Goal: Transaction & Acquisition: Purchase product/service

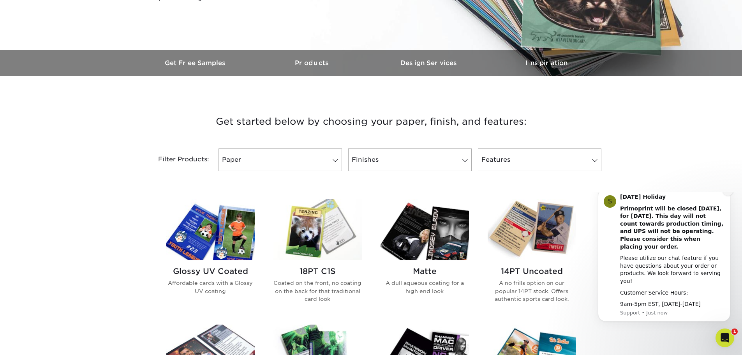
click at [729, 193] on icon "Dismiss notification" at bounding box center [728, 191] width 4 height 4
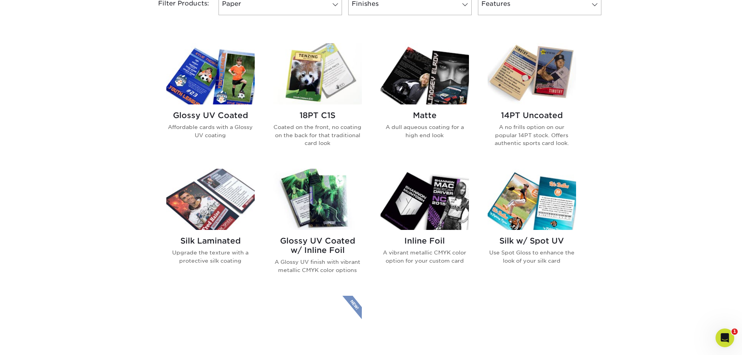
scroll to position [273, 0]
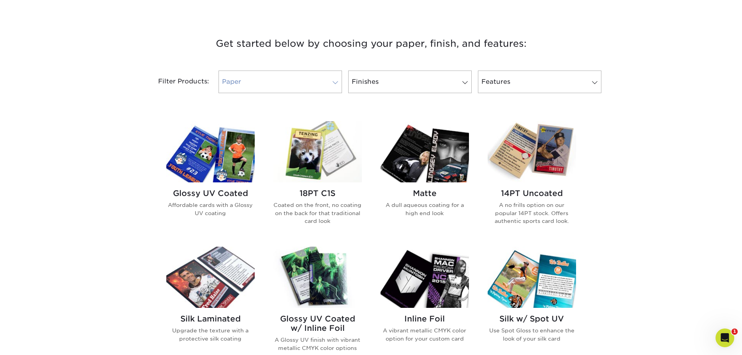
click at [307, 78] on link "Paper" at bounding box center [280, 82] width 123 height 23
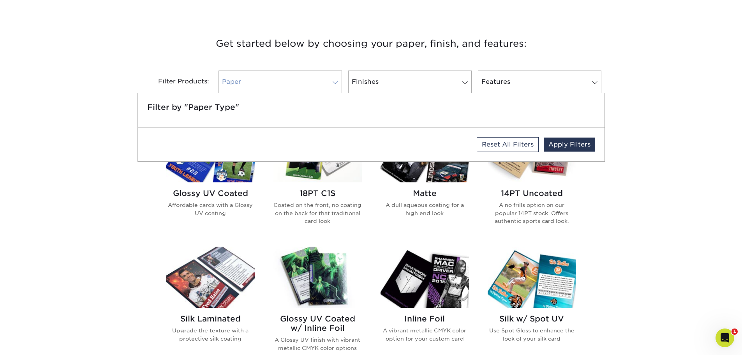
click at [326, 80] on link "Paper" at bounding box center [280, 82] width 123 height 23
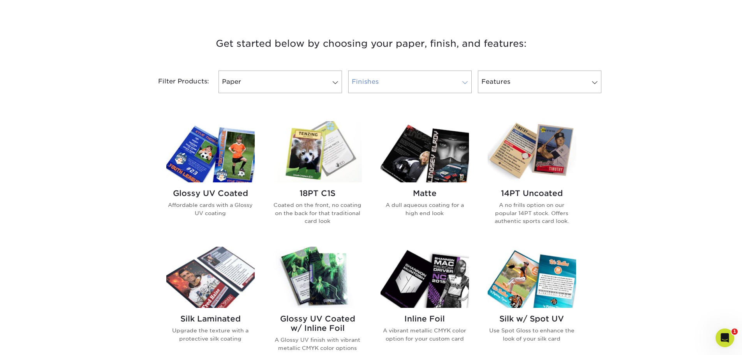
click at [397, 82] on link "Finishes" at bounding box center [409, 82] width 123 height 23
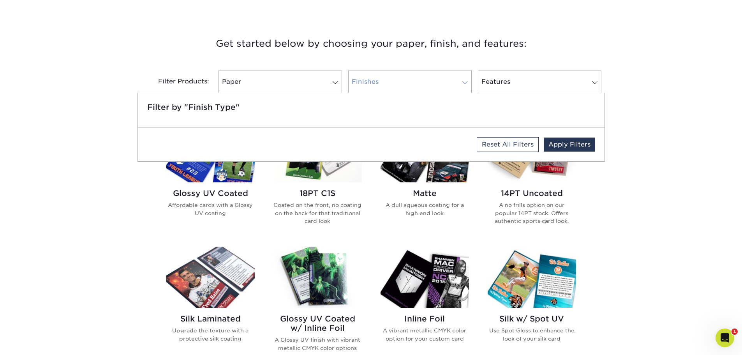
click at [407, 83] on link "Finishes" at bounding box center [409, 82] width 123 height 23
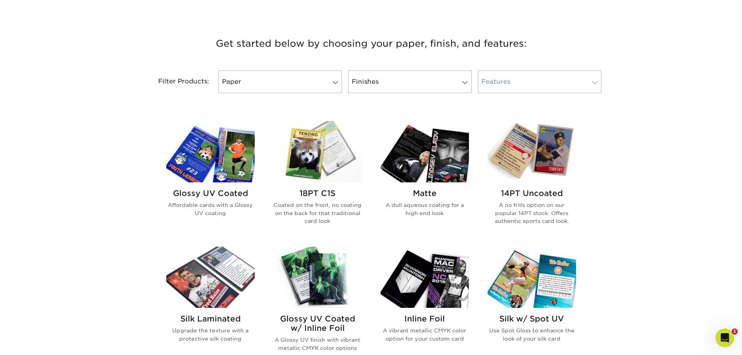
click at [531, 88] on link "Features" at bounding box center [539, 82] width 123 height 23
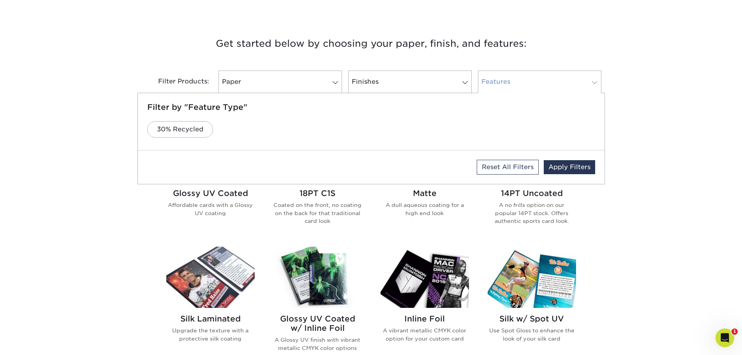
click at [531, 87] on link "Features" at bounding box center [539, 82] width 123 height 23
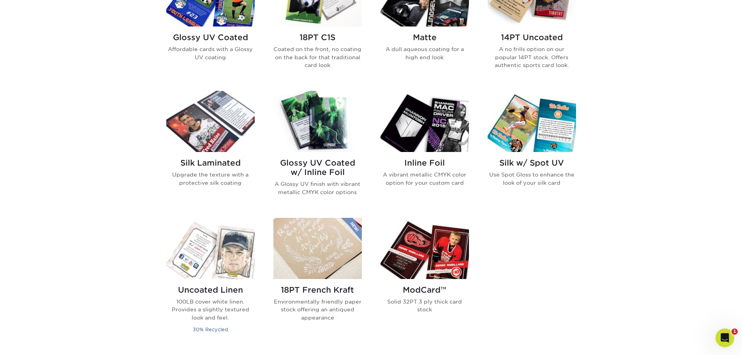
scroll to position [312, 0]
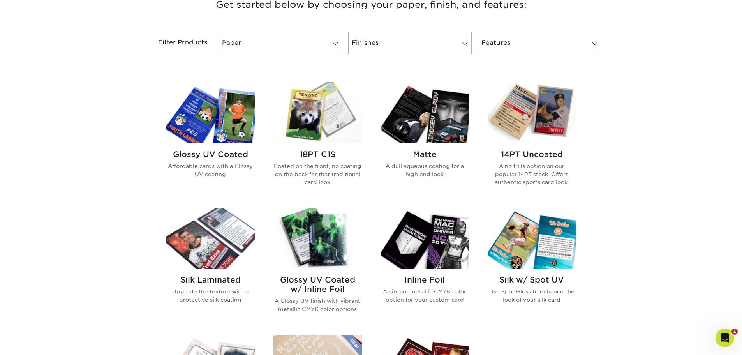
click at [245, 127] on img at bounding box center [210, 112] width 88 height 61
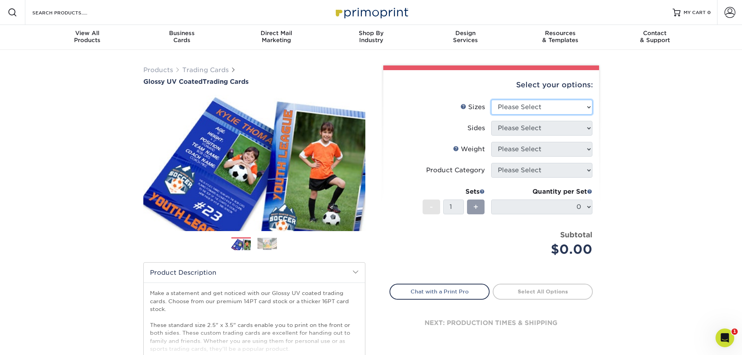
click at [558, 106] on select "Please Select 2.5" x 3.5"" at bounding box center [541, 107] width 101 height 15
select select "2.50x3.50"
click at [491, 100] on select "Please Select 2.5" x 3.5"" at bounding box center [541, 107] width 101 height 15
click at [556, 129] on select "Please Select Print Both Sides Print Front Only" at bounding box center [541, 128] width 101 height 15
select select "13abbda7-1d64-4f25-8bb2-c179b224825d"
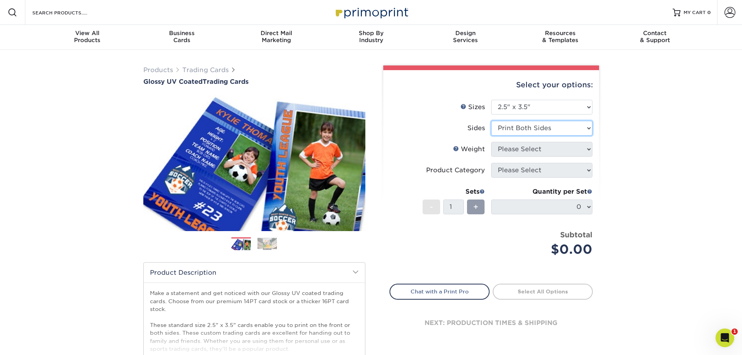
click at [491, 121] on select "Please Select Print Both Sides Print Front Only" at bounding box center [541, 128] width 101 height 15
click at [562, 146] on select "Please Select 16PT 14PT 18PT C1S" at bounding box center [541, 149] width 101 height 15
select select "14PT"
click at [491, 142] on select "Please Select 16PT 14PT 18PT C1S" at bounding box center [541, 149] width 101 height 15
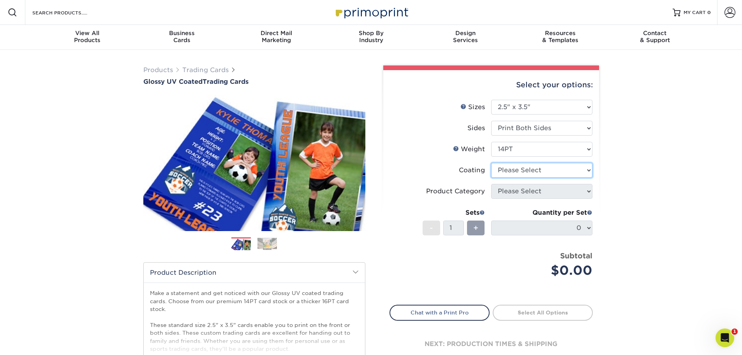
click at [574, 173] on select at bounding box center [541, 170] width 101 height 15
select select "ae367451-b2b8-45df-a344-0f05b6a12993"
click at [491, 163] on select at bounding box center [541, 170] width 101 height 15
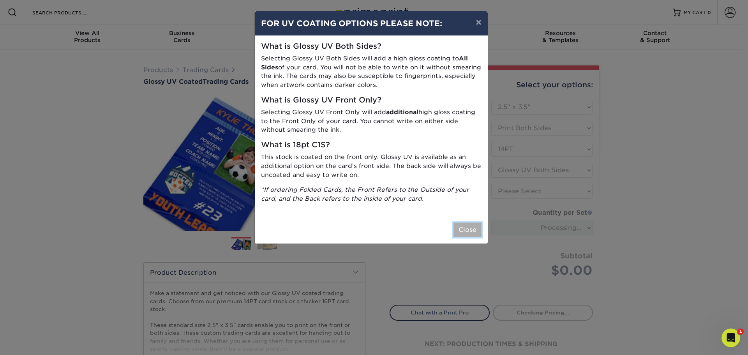
click at [470, 229] on button "Close" at bounding box center [467, 229] width 28 height 15
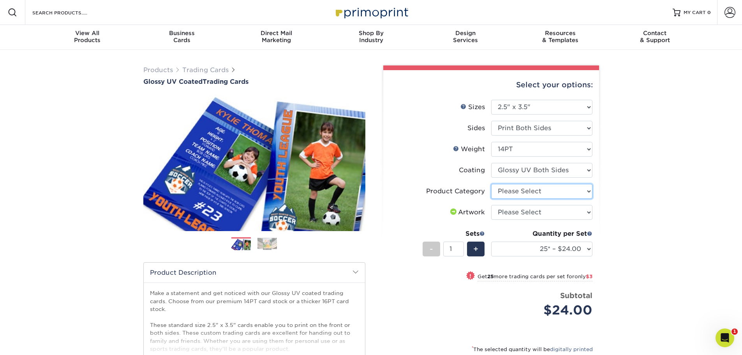
click at [553, 194] on select "Please Select Trading Cards" at bounding box center [541, 191] width 101 height 15
select select "c2f9bce9-36c2-409d-b101-c29d9d031e18"
click at [491, 184] on select "Please Select Trading Cards" at bounding box center [541, 191] width 101 height 15
click at [550, 212] on select "Please Select I will upload files I need a design - $100" at bounding box center [541, 212] width 101 height 15
select select "upload"
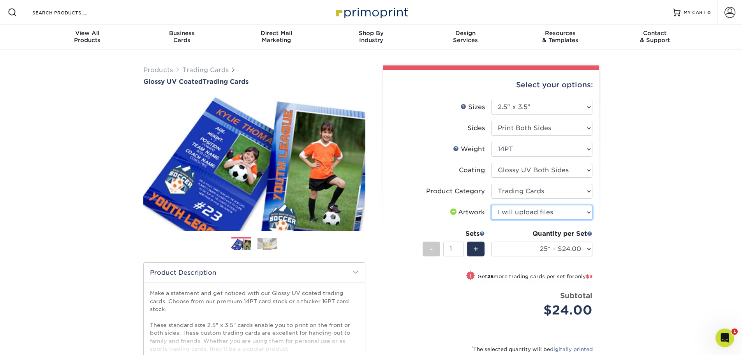
click at [491, 205] on select "Please Select I will upload files I need a design - $100" at bounding box center [541, 212] width 101 height 15
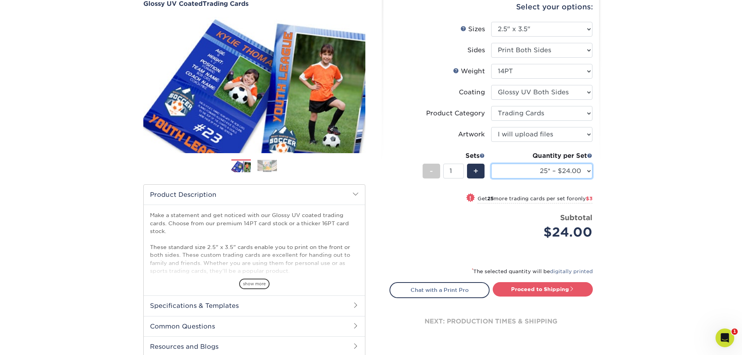
click at [571, 173] on select "25* – $24.00 50* – $27.00 75* – $34.00 100* – $37.00 250* – $48.00 500 – $59.00…" at bounding box center [541, 171] width 101 height 15
click at [570, 172] on select "25* – $24.00 50* – $27.00 75* – $34.00 100* – $37.00 250* – $48.00 500 – $59.00…" at bounding box center [541, 171] width 101 height 15
click at [268, 167] on img at bounding box center [266, 166] width 19 height 12
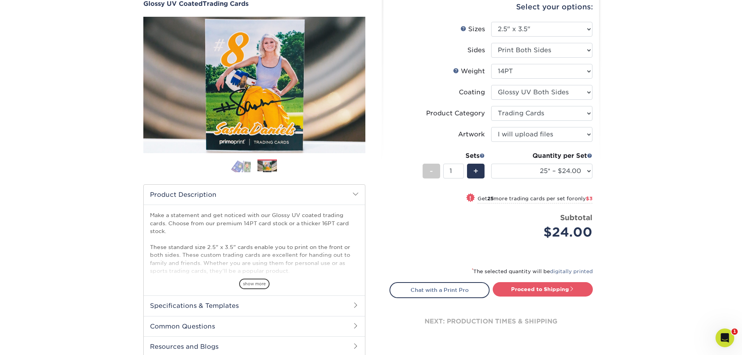
click at [248, 164] on img at bounding box center [240, 166] width 19 height 14
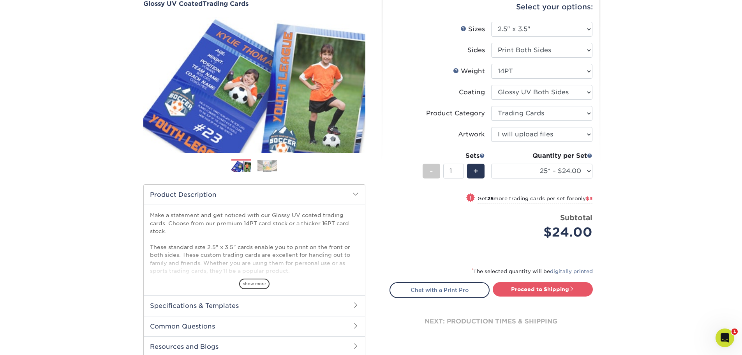
click at [260, 164] on img at bounding box center [266, 166] width 19 height 12
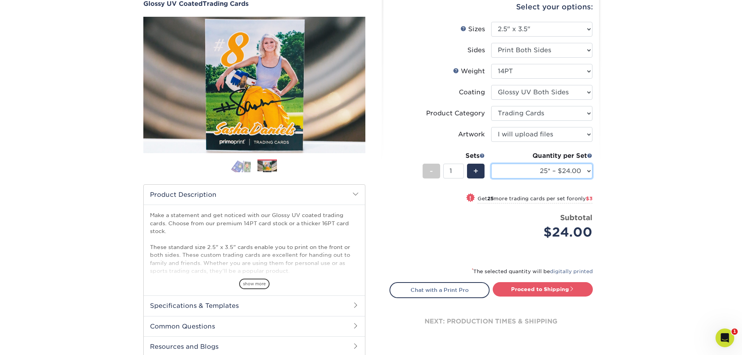
click at [576, 167] on select "25* – $24.00 50* – $27.00 75* – $34.00 100* – $37.00 250* – $48.00 500 – $59.00…" at bounding box center [541, 171] width 101 height 15
click at [491, 164] on select "25* – $24.00 50* – $27.00 75* – $34.00 100* – $37.00 250* – $48.00 500 – $59.00…" at bounding box center [541, 171] width 101 height 15
click at [561, 285] on link "Proceed to Shipping" at bounding box center [543, 289] width 100 height 14
type input "Set 1"
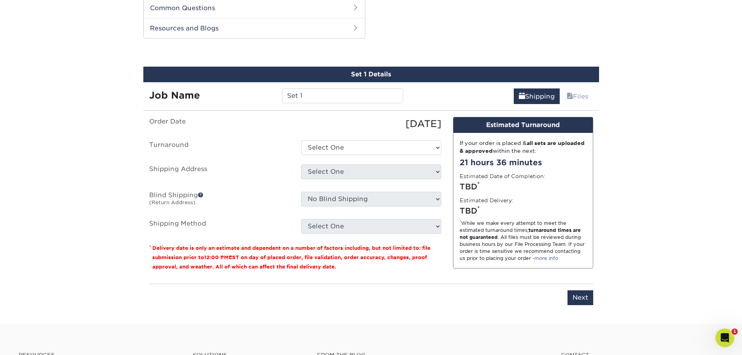
scroll to position [397, 0]
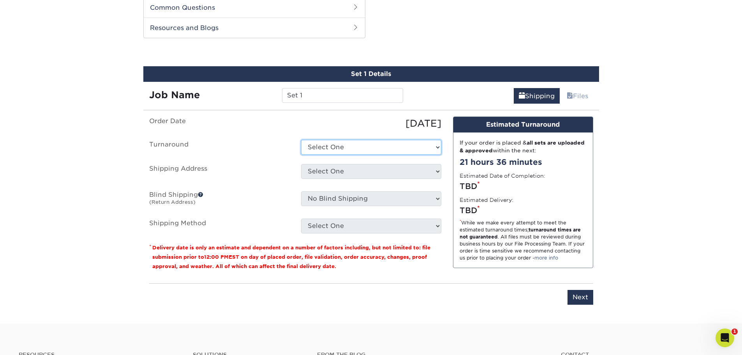
click at [394, 145] on select "Select One 2-4 Business Days 2 Day Next Business Day" at bounding box center [371, 147] width 140 height 15
select select "79866821-082a-4a87-92f3-8c0e77fd8942"
click at [301, 140] on select "Select One 2-4 Business Days 2 Day Next Business Day" at bounding box center [371, 147] width 140 height 15
click at [408, 166] on select "Select One + Add New Address - Login" at bounding box center [371, 171] width 140 height 15
select select "newaddress"
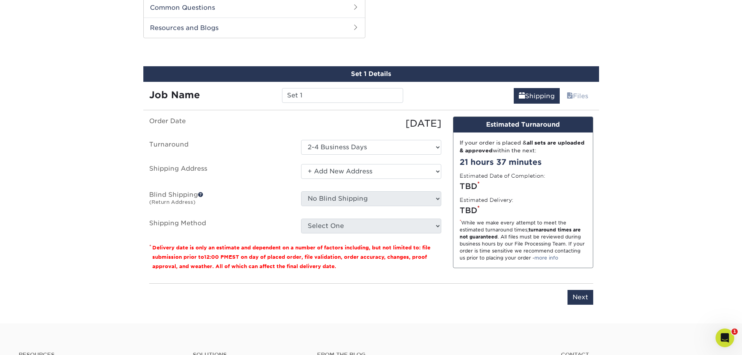
click at [301, 164] on select "Select One + Add New Address - Login" at bounding box center [371, 171] width 140 height 15
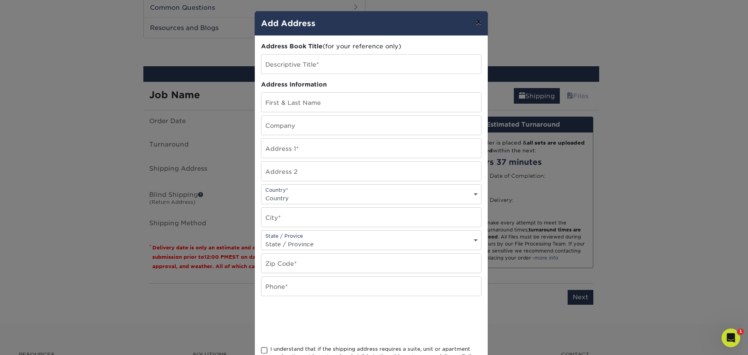
click at [477, 19] on button "×" at bounding box center [478, 22] width 18 height 22
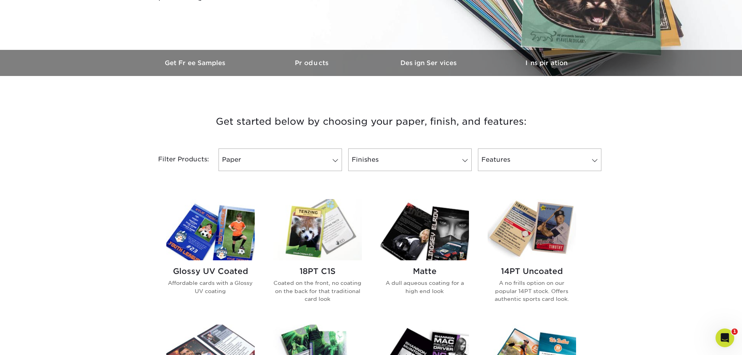
click at [234, 245] on img at bounding box center [210, 229] width 88 height 61
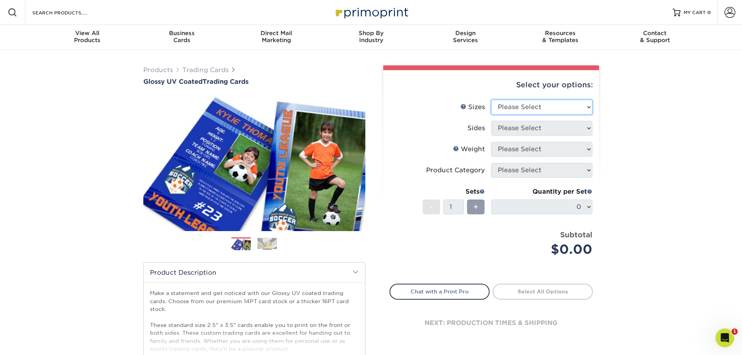
click at [555, 113] on select "Please Select 2.5" x 3.5"" at bounding box center [541, 107] width 101 height 15
select select "2.50x3.50"
click at [491, 100] on select "Please Select 2.5" x 3.5"" at bounding box center [541, 107] width 101 height 15
click at [553, 127] on select "Please Select Print Both Sides Print Front Only" at bounding box center [541, 128] width 101 height 15
click at [491, 121] on select "Please Select Print Both Sides Print Front Only" at bounding box center [541, 128] width 101 height 15
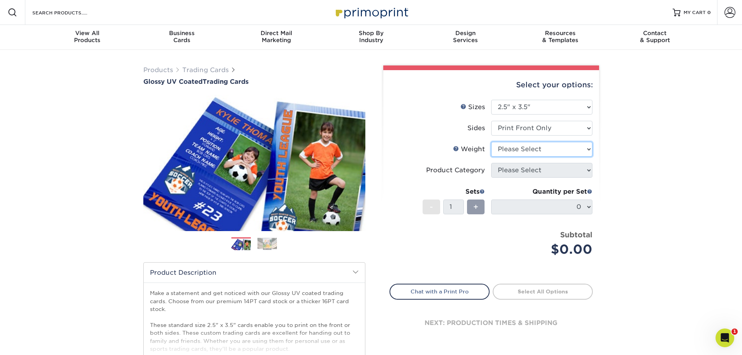
click at [547, 148] on select "Please Select 16PT 14PT 18PT C1S" at bounding box center [541, 149] width 101 height 15
click at [549, 129] on select "Please Select Print Both Sides Print Front Only" at bounding box center [541, 128] width 101 height 15
select select "13abbda7-1d64-4f25-8bb2-c179b224825d"
click at [491, 121] on select "Please Select Print Both Sides Print Front Only" at bounding box center [541, 128] width 101 height 15
click at [545, 153] on select "Please Select 16PT 14PT 18PT C1S" at bounding box center [541, 149] width 101 height 15
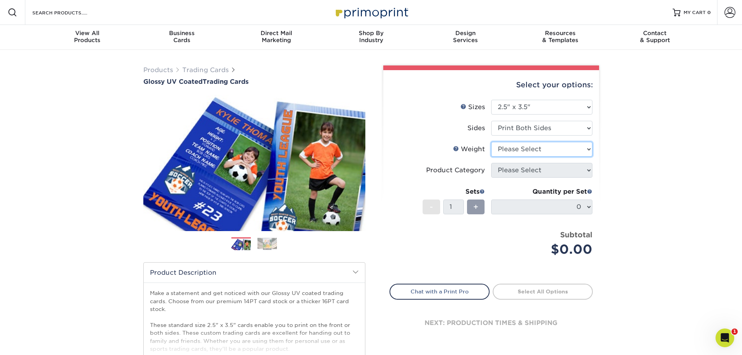
select select "14PT"
click at [491, 142] on select "Please Select 16PT 14PT 18PT C1S" at bounding box center [541, 149] width 101 height 15
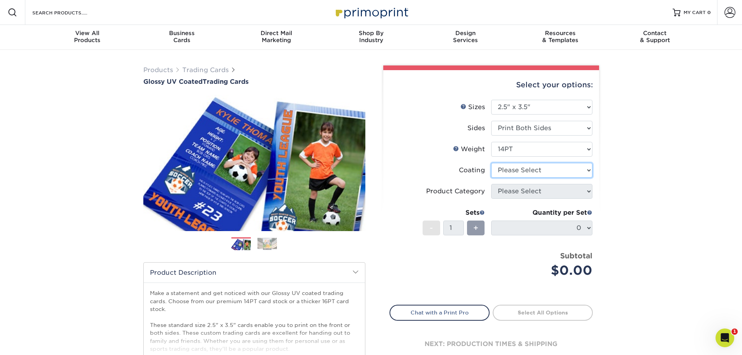
click at [542, 173] on select at bounding box center [541, 170] width 101 height 15
select select "ae367451-b2b8-45df-a344-0f05b6a12993"
click at [491, 163] on select at bounding box center [541, 170] width 101 height 15
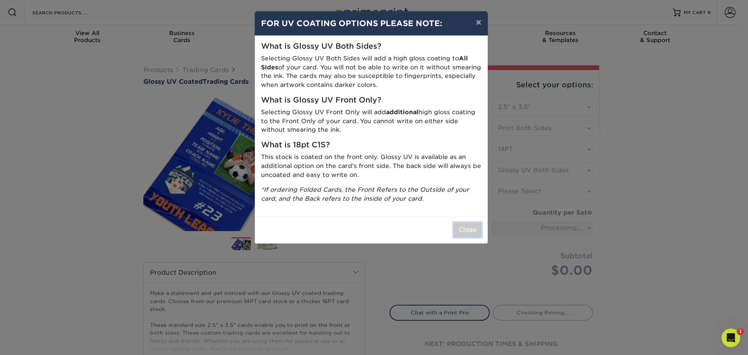
click at [465, 234] on button "Close" at bounding box center [467, 229] width 28 height 15
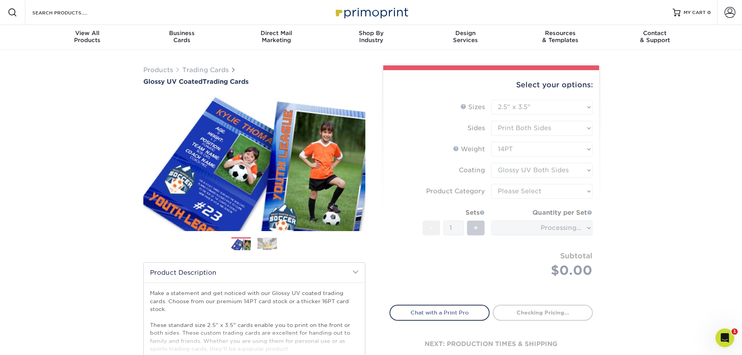
click at [526, 191] on form "Sizes Help Sizes Please Select 2.5" x 3.5" Sides Please Select 16PT - 1" at bounding box center [491, 198] width 203 height 196
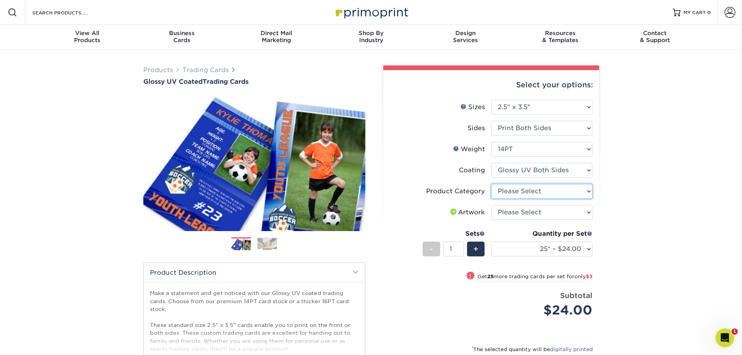
click at [536, 193] on select "Please Select Trading Cards" at bounding box center [541, 191] width 101 height 15
select select "c2f9bce9-36c2-409d-b101-c29d9d031e18"
click at [491, 184] on select "Please Select Trading Cards" at bounding box center [541, 191] width 101 height 15
click at [535, 211] on select "Please Select I will upload files I need a design - $100" at bounding box center [541, 212] width 101 height 15
select select "upload"
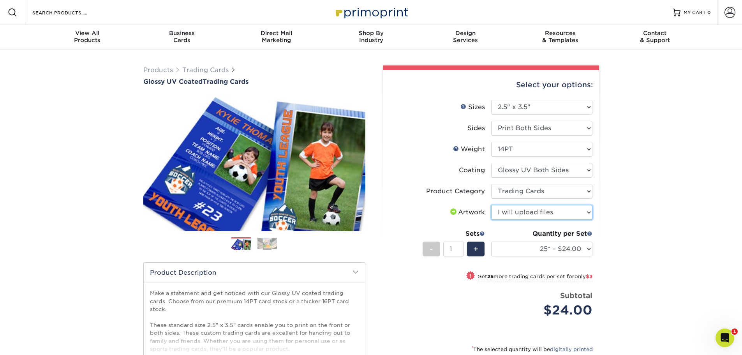
click at [491, 205] on select "Please Select I will upload files I need a design - $100" at bounding box center [541, 212] width 101 height 15
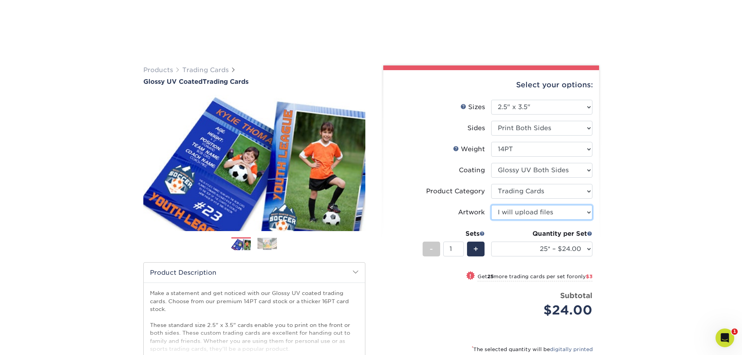
scroll to position [78, 0]
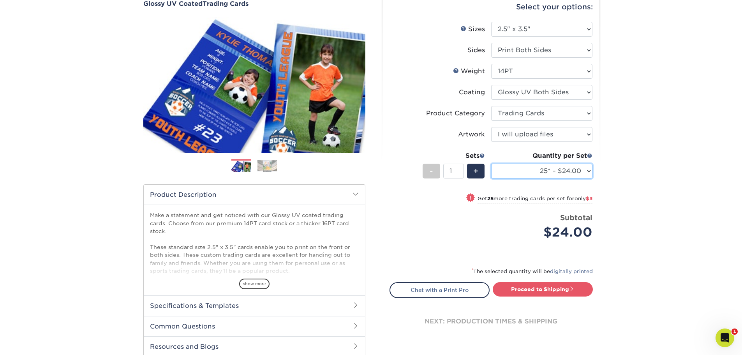
click at [555, 173] on select "25* – $24.00 50* – $27.00 75* – $34.00 100* – $37.00 250* – $48.00 500 – $59.00…" at bounding box center [541, 171] width 101 height 15
click at [491, 164] on select "25* – $24.00 50* – $27.00 75* – $34.00 100* – $37.00 250* – $48.00 500 – $59.00…" at bounding box center [541, 171] width 101 height 15
click at [562, 175] on select "25* – $24.00 50* – $27.00 75* – $34.00 100* – $37.00 250* – $48.00 500 – $59.00…" at bounding box center [541, 171] width 101 height 15
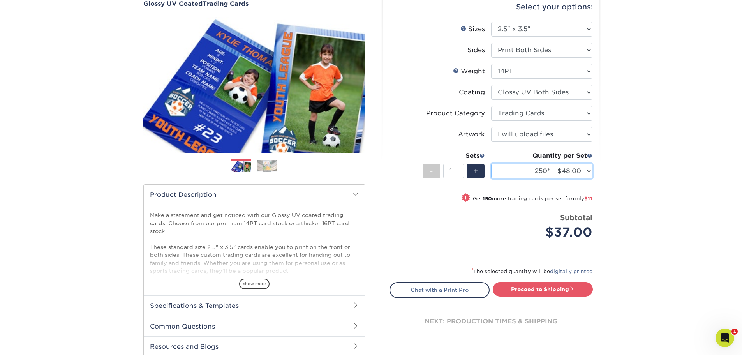
click at [491, 164] on select "25* – $24.00 50* – $27.00 75* – $34.00 100* – $37.00 250* – $48.00 500 – $59.00…" at bounding box center [541, 171] width 101 height 15
click at [575, 171] on select "25* – $24.00 50* – $27.00 75* – $34.00 100* – $37.00 250* – $48.00 500 – $59.00…" at bounding box center [541, 171] width 101 height 15
click at [491, 164] on select "25* – $24.00 50* – $27.00 75* – $34.00 100* – $37.00 250* – $48.00 500 – $59.00…" at bounding box center [541, 171] width 101 height 15
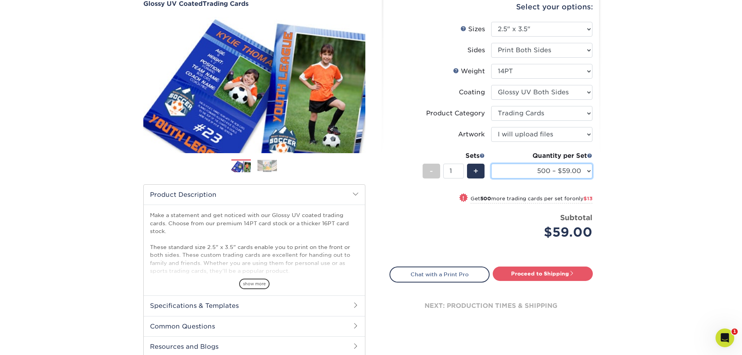
click at [566, 171] on select "25* – $24.00 50* – $27.00 75* – $34.00 100* – $37.00 250* – $48.00 500 – $59.00…" at bounding box center [541, 171] width 101 height 15
click at [491, 164] on select "25* – $24.00 50* – $27.00 75* – $34.00 100* – $37.00 250* – $48.00 500 – $59.00…" at bounding box center [541, 171] width 101 height 15
click at [576, 173] on select "25* – $24.00 50* – $27.00 75* – $34.00 100* – $37.00 250* – $48.00 500 – $59.00…" at bounding box center [541, 171] width 101 height 15
select select "500 – $59.00"
click at [491, 164] on select "25* – $24.00 50* – $27.00 75* – $34.00 100* – $37.00 250* – $48.00 500 – $59.00…" at bounding box center [541, 171] width 101 height 15
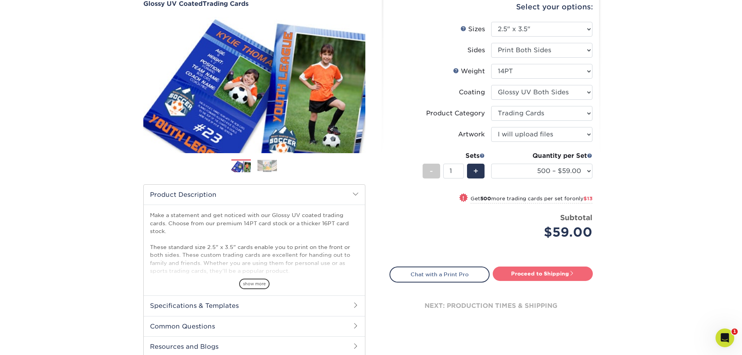
click at [571, 270] on link "Proceed to Shipping" at bounding box center [543, 273] width 100 height 14
type input "Set 1"
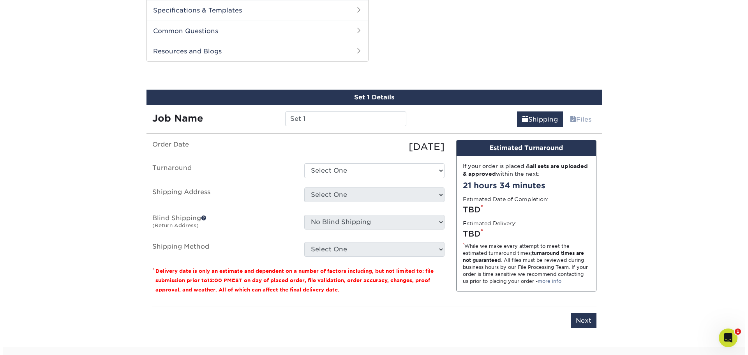
scroll to position [397, 0]
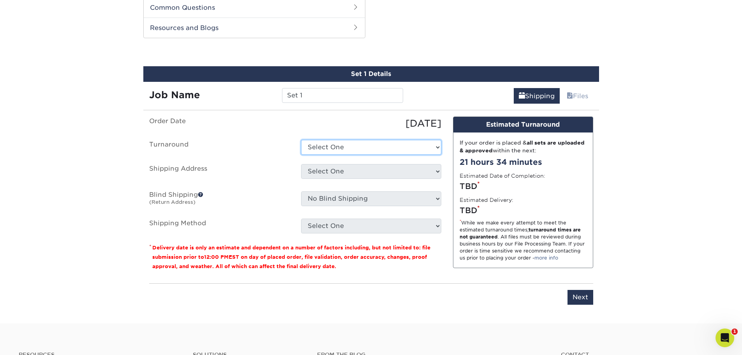
click at [365, 147] on select "Select One 2-4 Business Days 2 Day Next Business Day" at bounding box center [371, 147] width 140 height 15
select select "ff593d66-b1b3-4c64-abb4-5f331db3e1f4"
click at [301, 140] on select "Select One 2-4 Business Days 2 Day Next Business Day" at bounding box center [371, 147] width 140 height 15
click at [377, 171] on select "Select One + Add New Address - Login" at bounding box center [371, 171] width 140 height 15
select select "newaddress"
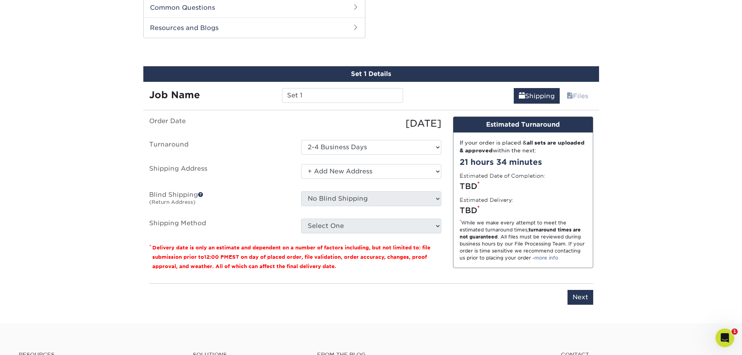
click at [301, 164] on select "Select One + Add New Address - Login" at bounding box center [371, 171] width 140 height 15
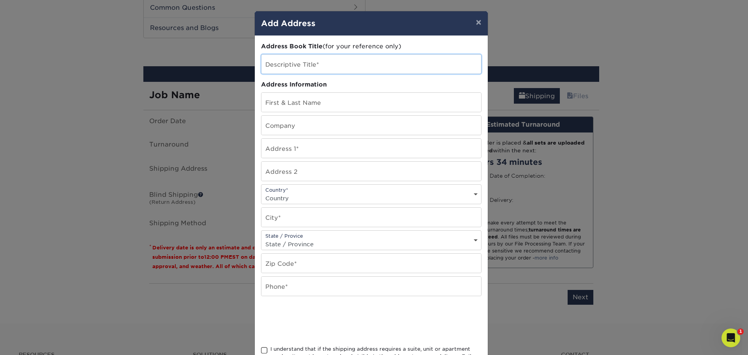
click at [408, 73] on input "text" at bounding box center [371, 64] width 220 height 19
type input "Apt 327"
click at [400, 106] on input "text" at bounding box center [371, 102] width 220 height 19
type input "Nalynn Pathomkrut"
type input "206 Bessemer Dr."
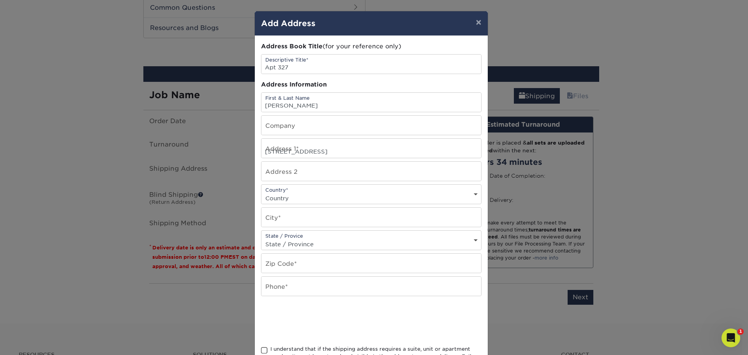
select select "US"
type input "Bonaire"
select select "GA"
type input "31005"
type input "4789798905"
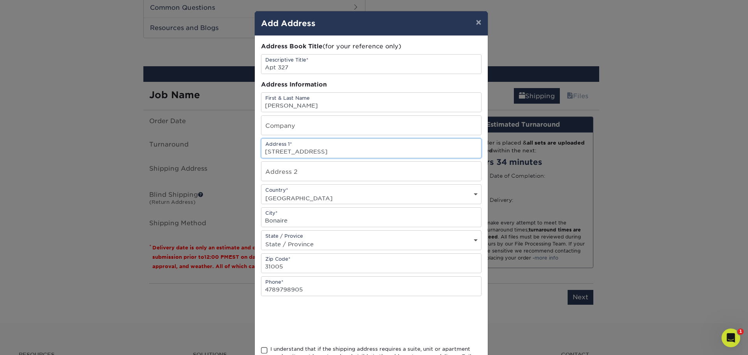
drag, startPoint x: 360, startPoint y: 147, endPoint x: 259, endPoint y: 151, distance: 100.2
click at [261, 151] on input "206 Bessemer Dr." at bounding box center [371, 148] width 220 height 19
type input "8 S Main St"
click at [299, 216] on input "Bonaire" at bounding box center [371, 217] width 220 height 19
drag, startPoint x: 300, startPoint y: 217, endPoint x: 260, endPoint y: 222, distance: 39.6
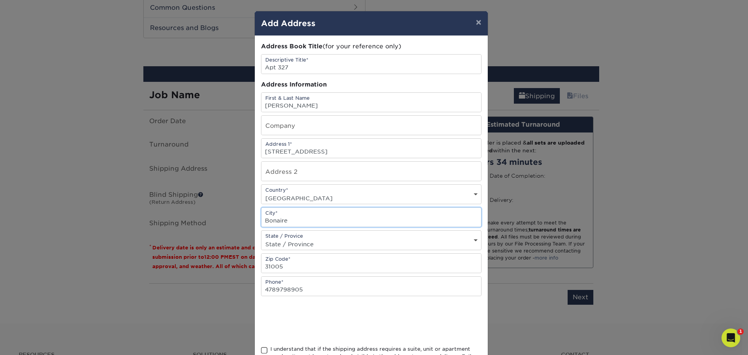
click at [261, 222] on input "Bonaire" at bounding box center [371, 217] width 220 height 19
type input "Statesboro"
click at [309, 266] on input "31005" at bounding box center [371, 263] width 220 height 19
click at [265, 150] on input "8 S Main St" at bounding box center [371, 148] width 220 height 19
type input "816 S Main St"
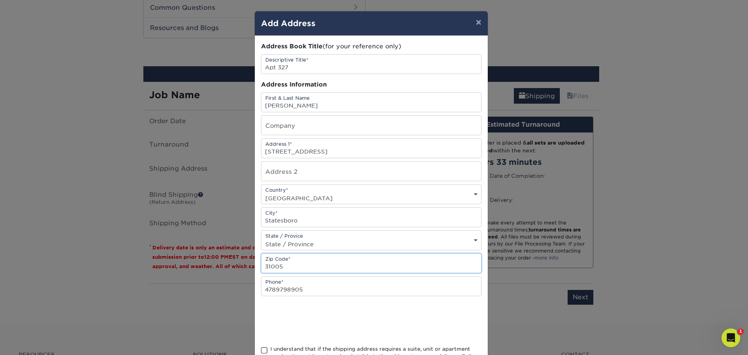
drag, startPoint x: 295, startPoint y: 265, endPoint x: 236, endPoint y: 271, distance: 59.5
click at [236, 271] on div "× Add Address Address Book Title (for your reference only) Descriptive Title* A…" at bounding box center [374, 177] width 748 height 355
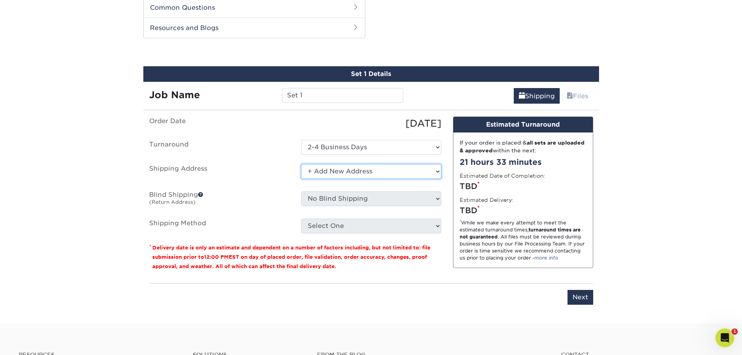
click at [372, 172] on select "Select One + Add New Address - Login" at bounding box center [371, 171] width 140 height 15
click at [301, 164] on select "Select One + Add New Address - Login" at bounding box center [371, 171] width 140 height 15
click at [373, 167] on select "Select One + Add New Address - Login" at bounding box center [371, 171] width 140 height 15
click at [301, 164] on select "Select One + Add New Address - Login" at bounding box center [371, 171] width 140 height 15
drag, startPoint x: 361, startPoint y: 170, endPoint x: 358, endPoint y: 178, distance: 9.3
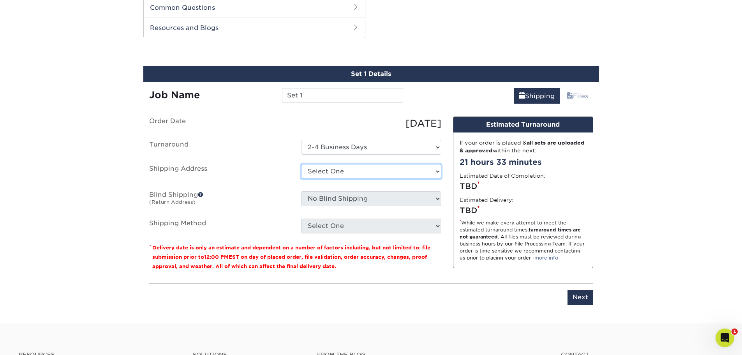
click at [361, 170] on select "Select One + Add New Address - Login" at bounding box center [371, 171] width 140 height 15
select select "newaddress"
click at [301, 164] on select "Select One + Add New Address - Login" at bounding box center [371, 171] width 140 height 15
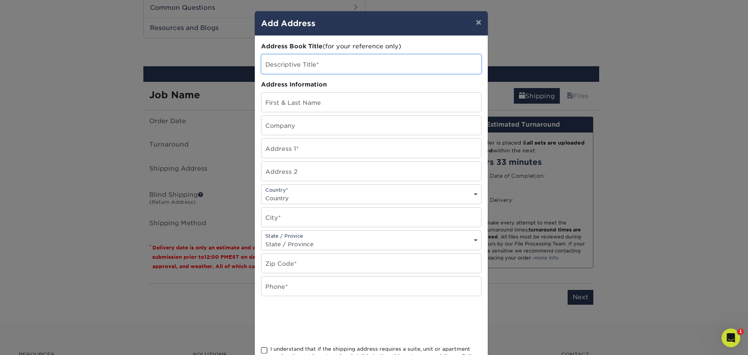
click at [384, 67] on input "text" at bounding box center [371, 64] width 220 height 19
type input "Apt 327"
click at [326, 99] on input "text" at bounding box center [371, 102] width 220 height 19
type input "Nalynn Pathomkrut"
type input "206 Bessemer Dr."
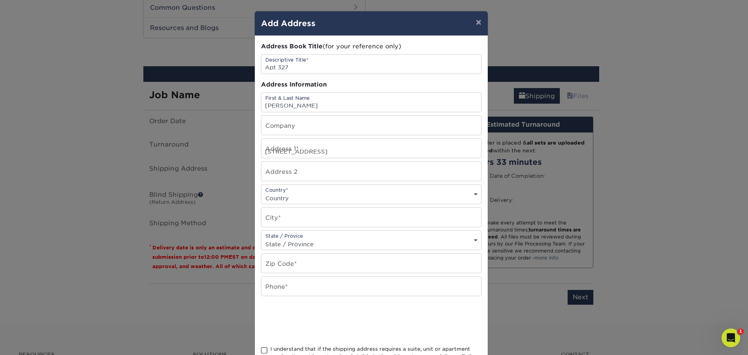
select select "US"
type input "Bonaire"
select select "GA"
type input "31005"
type input "4789798905"
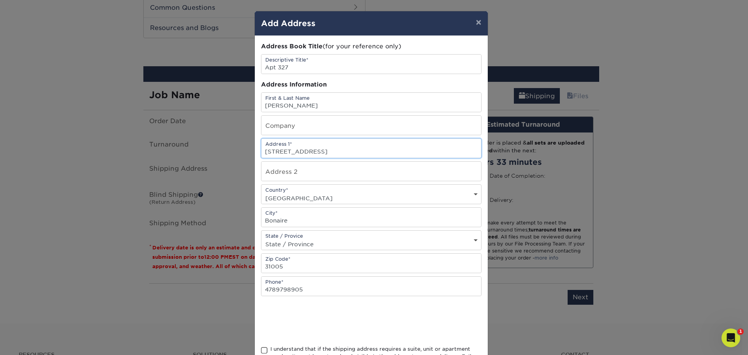
drag, startPoint x: 322, startPoint y: 153, endPoint x: 251, endPoint y: 156, distance: 70.6
click at [254, 156] on div "× Add Address Address Book Title (for your reference only) Descriptive Title* A…" at bounding box center [371, 212] width 234 height 402
type input "816 S Main St"
drag, startPoint x: 334, startPoint y: 222, endPoint x: 251, endPoint y: 213, distance: 83.8
click at [255, 213] on div "Address Book Title (for your reference only) Descriptive Title* Apt 327 Address…" at bounding box center [371, 210] width 233 height 349
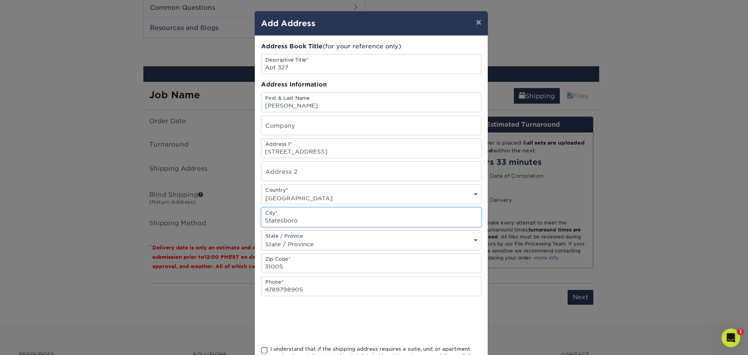
type input "Statesboro"
drag, startPoint x: 326, startPoint y: 266, endPoint x: 265, endPoint y: 263, distance: 60.5
click at [266, 265] on input "31005" at bounding box center [371, 263] width 220 height 19
type input "30458"
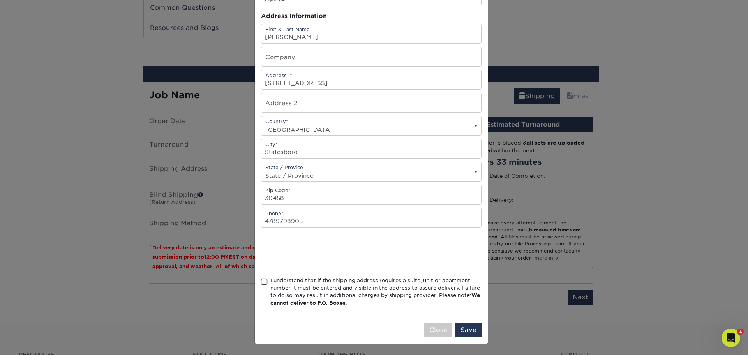
click at [261, 278] on span at bounding box center [264, 281] width 7 height 7
click at [0, 0] on input "I understand that if the shipping address requires a suite, unit or apartment n…" at bounding box center [0, 0] width 0 height 0
click at [360, 81] on input "816 S Main St" at bounding box center [371, 79] width 220 height 19
click at [357, 99] on input "text" at bounding box center [371, 102] width 220 height 19
type input "Apt 327"
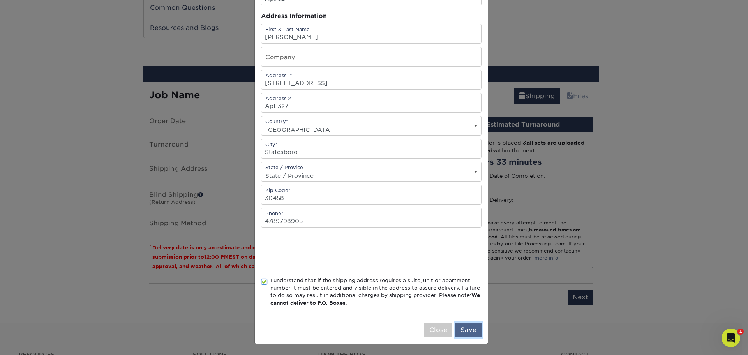
click at [461, 333] on button "Save" at bounding box center [468, 330] width 26 height 15
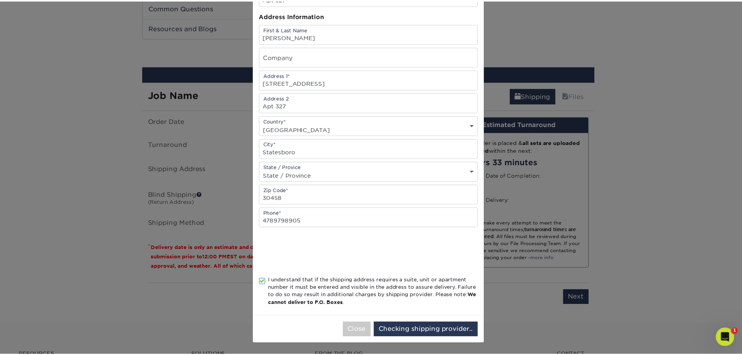
scroll to position [0, 0]
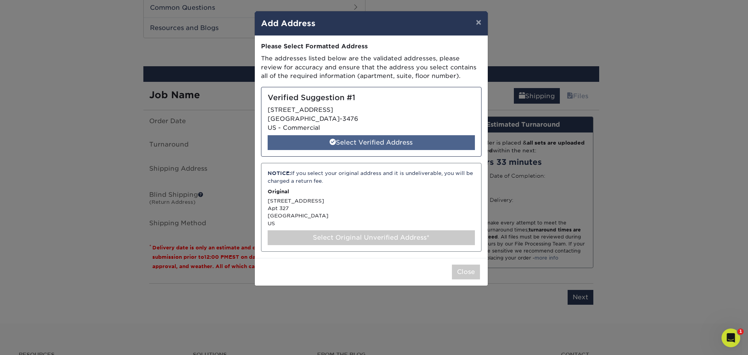
click at [414, 138] on div "Select Verified Address" at bounding box center [371, 142] width 207 height 15
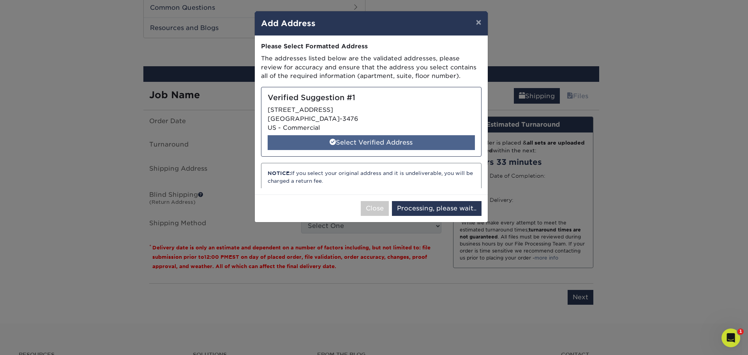
select select "285525"
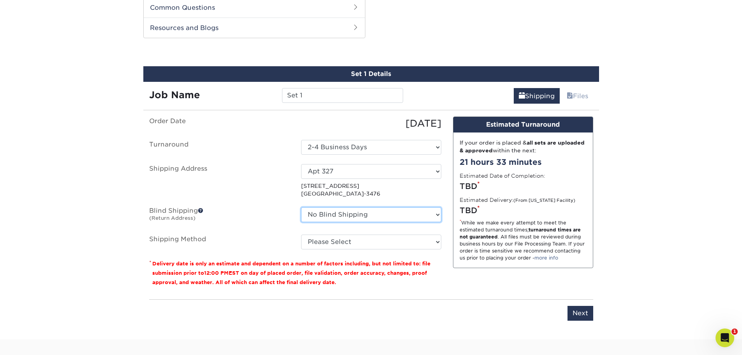
click at [409, 212] on select "No Blind Shipping + Add New Address" at bounding box center [371, 214] width 140 height 15
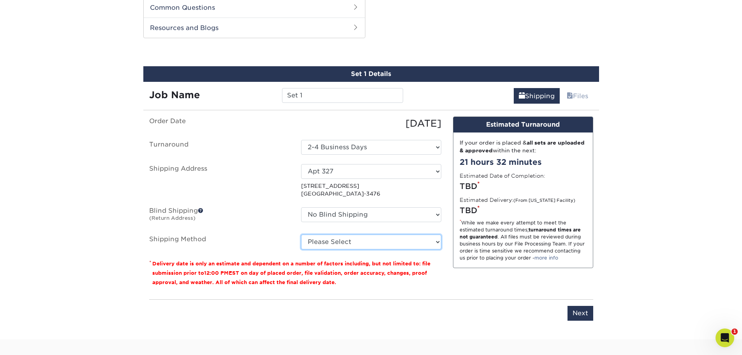
click at [418, 235] on select "Please Select Ground Shipping (+$17.28) 3 Day Shipping Service (+$21.02) 2 Day …" at bounding box center [371, 241] width 140 height 15
click at [301, 234] on select "Please Select Ground Shipping (+$17.28) 3 Day Shipping Service (+$21.02) 2 Day …" at bounding box center [371, 241] width 140 height 15
click at [416, 241] on select "Please Select Ground Shipping (+$17.28) 3 Day Shipping Service (+$21.02) 2 Day …" at bounding box center [371, 241] width 140 height 15
click at [301, 234] on select "Please Select Ground Shipping (+$17.28) 3 Day Shipping Service (+$21.02) 2 Day …" at bounding box center [371, 241] width 140 height 15
click at [404, 241] on select "Please Select Ground Shipping (+$17.28) 3 Day Shipping Service (+$21.02) 2 Day …" at bounding box center [371, 241] width 140 height 15
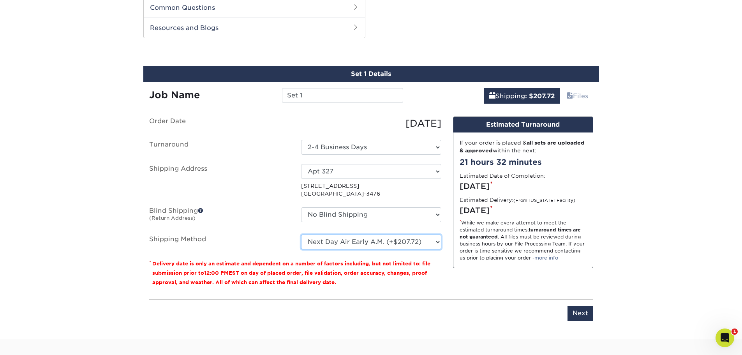
select select "03"
click at [301, 234] on select "Please Select Ground Shipping (+$17.28) 3 Day Shipping Service (+$21.02) 2 Day …" at bounding box center [371, 241] width 140 height 15
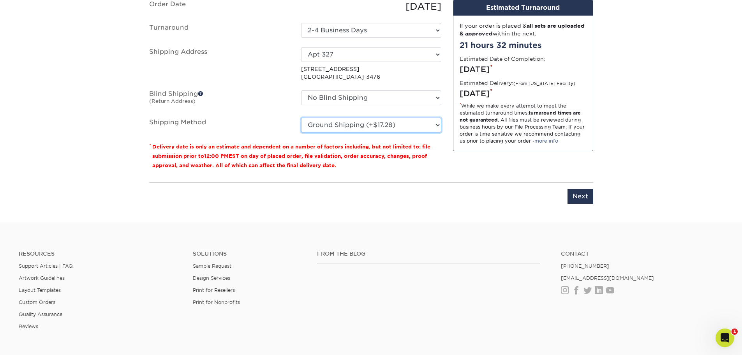
scroll to position [552, 0]
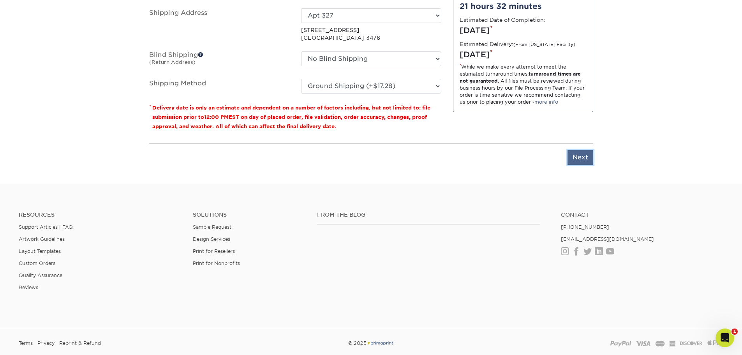
click at [580, 155] on input "Next" at bounding box center [581, 157] width 26 height 15
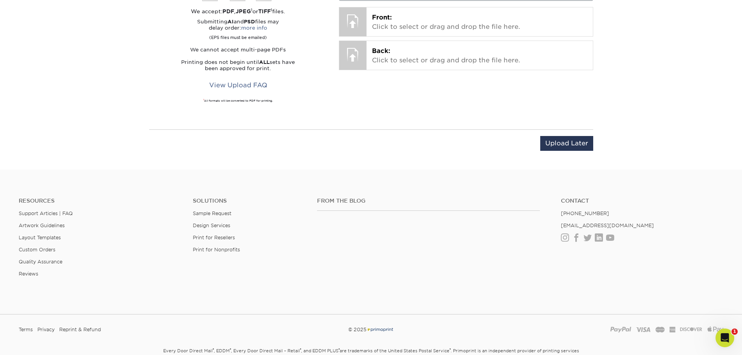
scroll to position [435, 0]
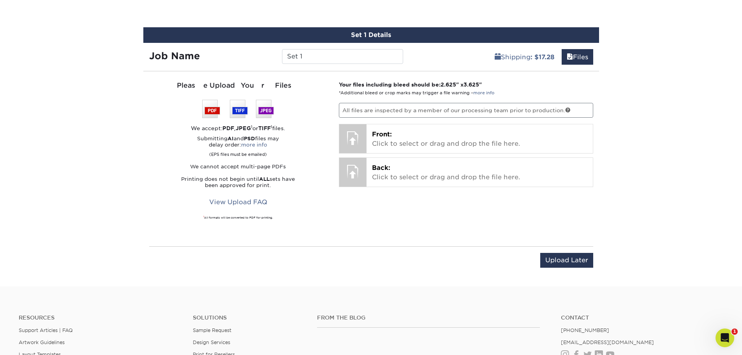
click at [365, 107] on p "All files are inspected by a member of our processing team prior to production." at bounding box center [466, 110] width 254 height 15
click at [373, 110] on p "All files are inspected by a member of our processing team prior to production." at bounding box center [466, 110] width 254 height 15
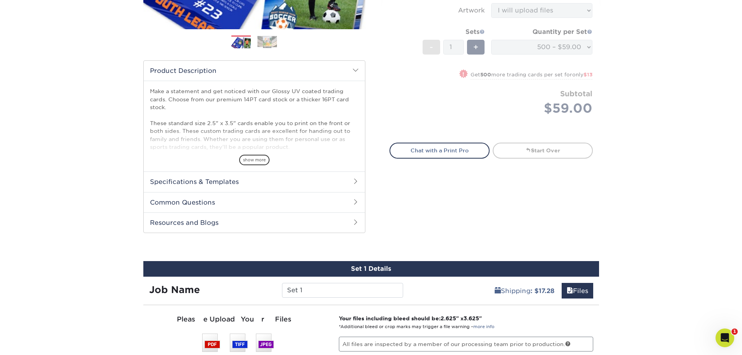
scroll to position [163, 0]
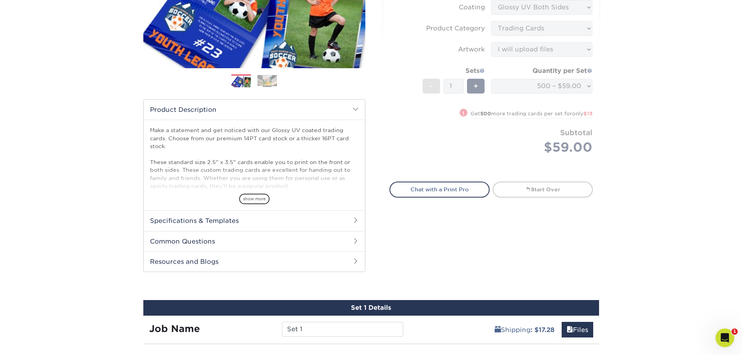
click at [571, 146] on form "Sizes Help Sizes Please Select 2.5" x 3.5" Sides Please Select 16PT - 1" at bounding box center [491, 55] width 203 height 236
click at [552, 193] on link "Start Over" at bounding box center [543, 190] width 100 height 16
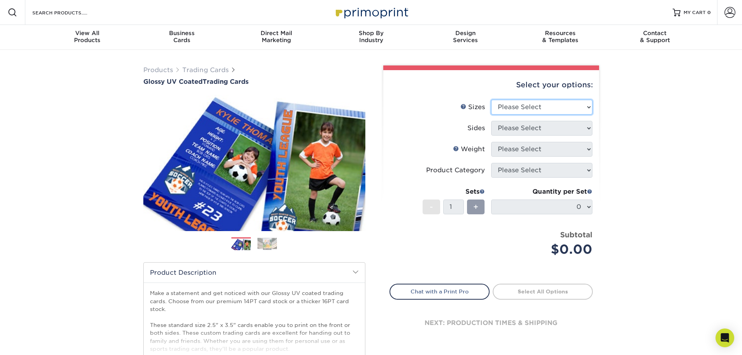
click at [545, 100] on select "Please Select 2.5" x 3.5"" at bounding box center [541, 107] width 101 height 15
select select "2.50x3.50"
click at [491, 100] on select "Please Select 2.5" x 3.5"" at bounding box center [541, 107] width 101 height 15
click at [543, 123] on select "Please Select Print Both Sides Print Front Only" at bounding box center [541, 128] width 101 height 15
click at [491, 121] on select "Please Select Print Both Sides Print Front Only" at bounding box center [541, 128] width 101 height 15
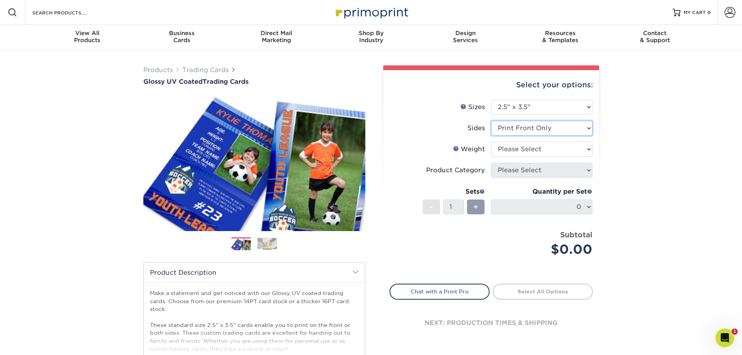
click at [547, 129] on select "Please Select Print Both Sides Print Front Only" at bounding box center [541, 128] width 101 height 15
select select "13abbda7-1d64-4f25-8bb2-c179b224825d"
click at [491, 121] on select "Please Select Print Both Sides Print Front Only" at bounding box center [541, 128] width 101 height 15
click at [545, 146] on select "Please Select 16PT 14PT 18PT C1S" at bounding box center [541, 149] width 101 height 15
select select "16PT"
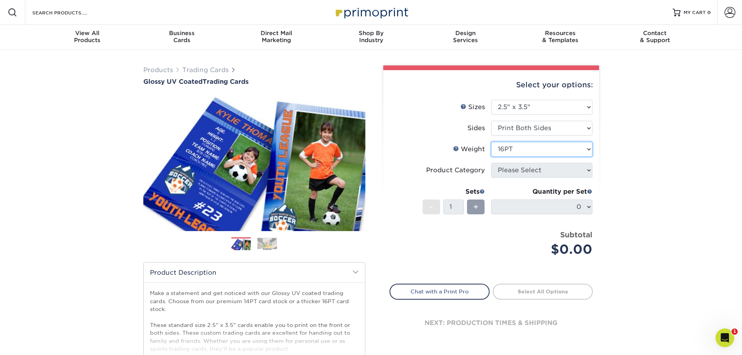
click at [491, 142] on select "Please Select 16PT 14PT 18PT C1S" at bounding box center [541, 149] width 101 height 15
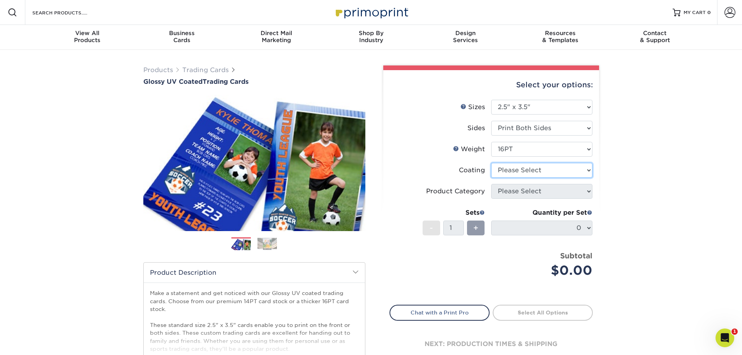
click at [552, 175] on select at bounding box center [541, 170] width 101 height 15
select select "ae367451-b2b8-45df-a344-0f05b6a12993"
click at [491, 163] on select at bounding box center [541, 170] width 101 height 15
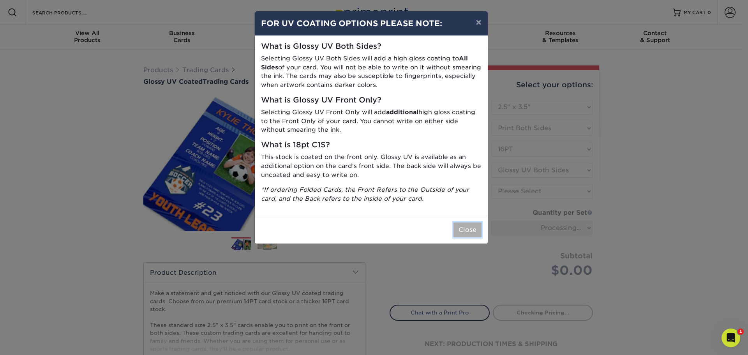
click at [462, 230] on button "Close" at bounding box center [467, 229] width 28 height 15
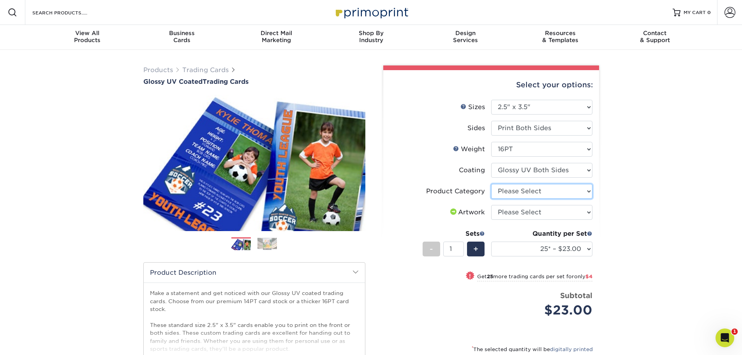
click at [554, 193] on select "Please Select Trading Cards" at bounding box center [541, 191] width 101 height 15
select select "c2f9bce9-36c2-409d-b101-c29d9d031e18"
click at [491, 184] on select "Please Select Trading Cards" at bounding box center [541, 191] width 101 height 15
click at [557, 213] on select "Please Select I will upload files I need a design - $100" at bounding box center [541, 212] width 101 height 15
select select "upload"
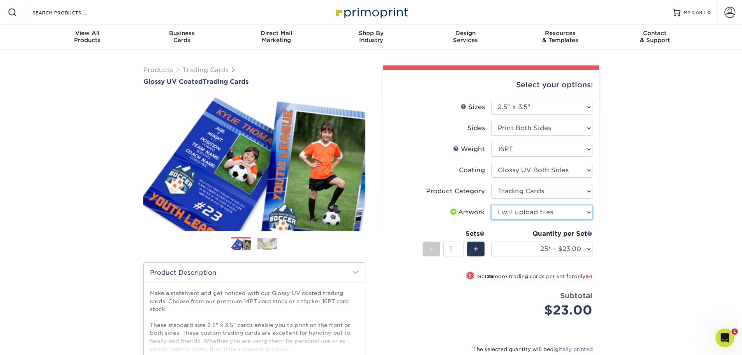
click at [491, 205] on select "Please Select I will upload files I need a design - $100" at bounding box center [541, 212] width 101 height 15
click at [564, 250] on select "25* – $23.00 50* – $27.00 75* – $33.00 100* – $37.00 250* – $47.00 500 – $58.00…" at bounding box center [541, 248] width 101 height 15
select select "50* – $27.00"
click at [491, 241] on select "25* – $23.00 50* – $27.00 75* – $33.00 100* – $37.00 250* – $47.00 500 – $58.00…" at bounding box center [541, 248] width 101 height 15
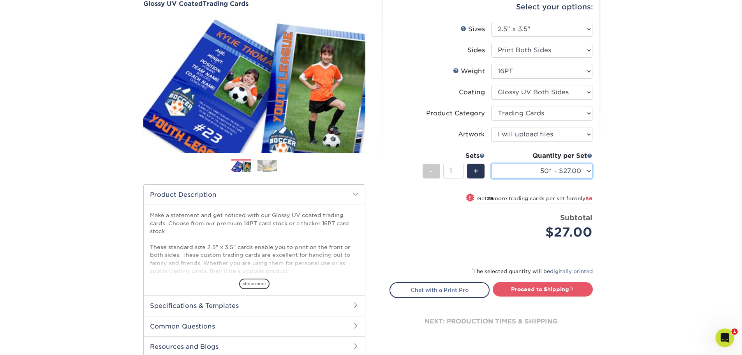
scroll to position [117, 0]
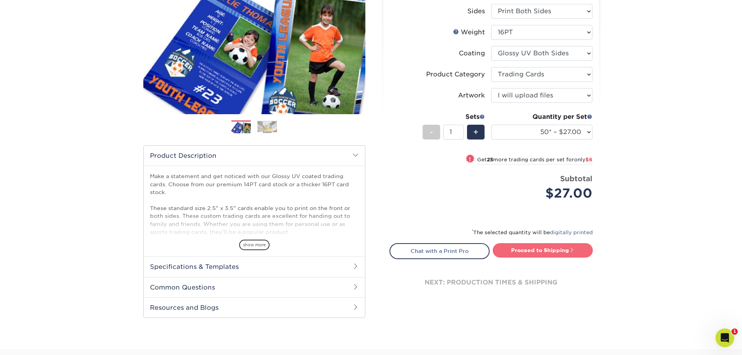
click at [570, 251] on span at bounding box center [571, 249] width 5 height 5
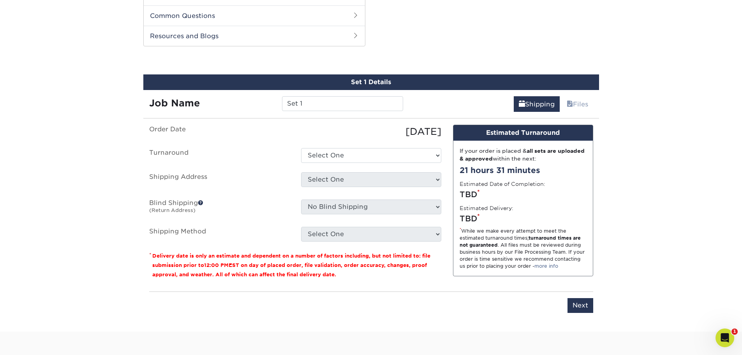
scroll to position [397, 0]
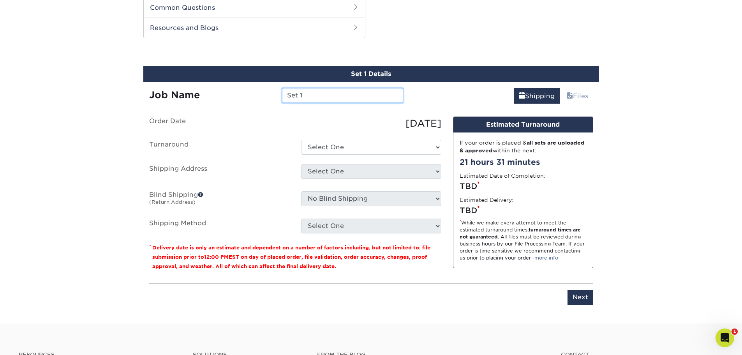
click at [354, 99] on input "Set 1" at bounding box center [342, 95] width 121 height 15
type input "S"
type input "Riley"
click at [385, 146] on select "Select One 2-4 Business Days 2 Day Next Business Day" at bounding box center [371, 147] width 140 height 15
select select "39596162-017c-462f-bc43-9f550c8c2591"
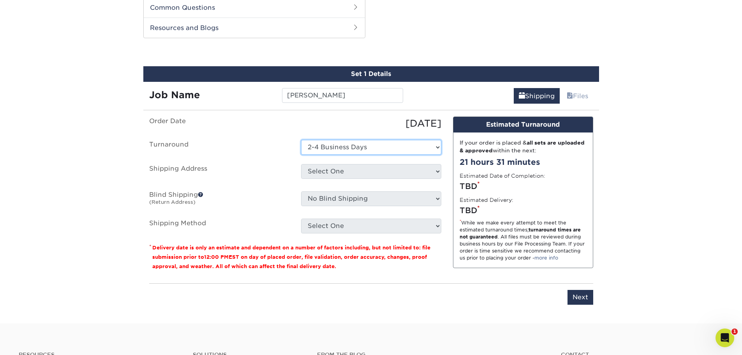
click at [301, 140] on select "Select One 2-4 Business Days 2 Day Next Business Day" at bounding box center [371, 147] width 140 height 15
click at [395, 168] on select "Select One Apt 327 + Add New Address - Login" at bounding box center [371, 171] width 140 height 15
select select "285525"
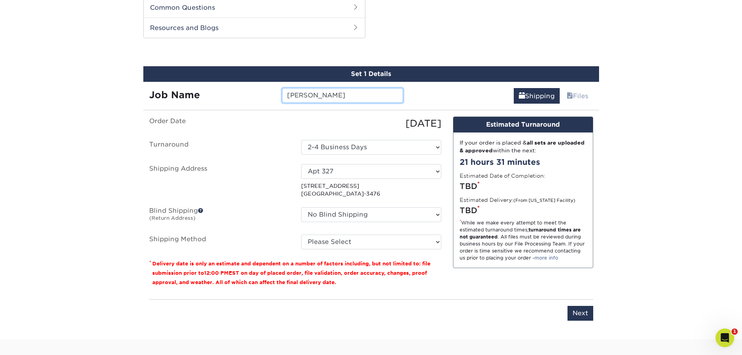
drag, startPoint x: 312, startPoint y: 99, endPoint x: 280, endPoint y: 96, distance: 32.5
click at [280, 97] on div "Riley" at bounding box center [342, 95] width 133 height 15
type input "Ult"
click at [280, 132] on ul "Order Date 08/28/2025 Turnaround Select One 2-4 Business Days 2 Day Next Busine…" at bounding box center [295, 182] width 292 height 133
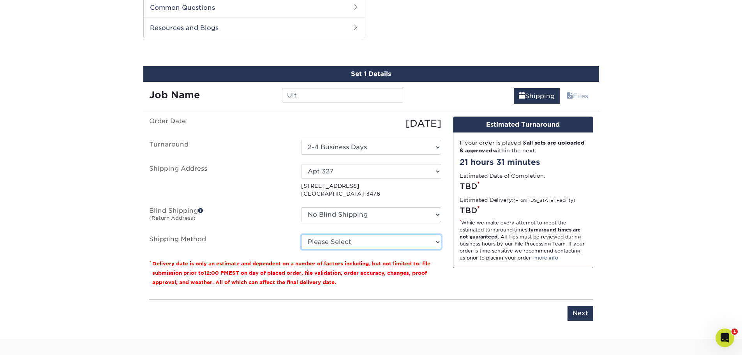
click at [354, 242] on select "Please Select Ground Shipping (+$15.04) 3 Day Shipping Service (+$18.78) 2 Day …" at bounding box center [371, 241] width 140 height 15
select select "03"
click at [301, 234] on select "Please Select Ground Shipping (+$15.04) 3 Day Shipping Service (+$18.78) 2 Day …" at bounding box center [371, 241] width 140 height 15
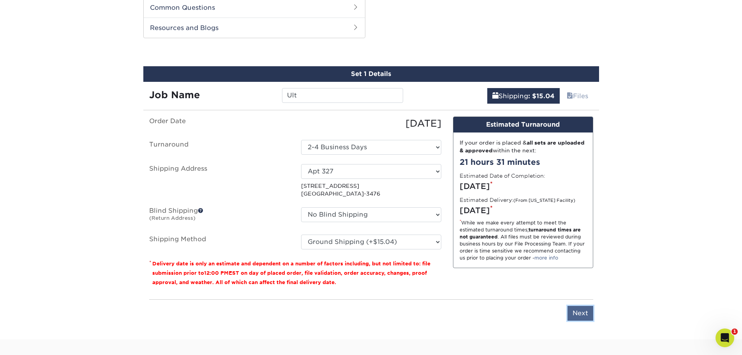
click at [579, 310] on input "Next" at bounding box center [581, 313] width 26 height 15
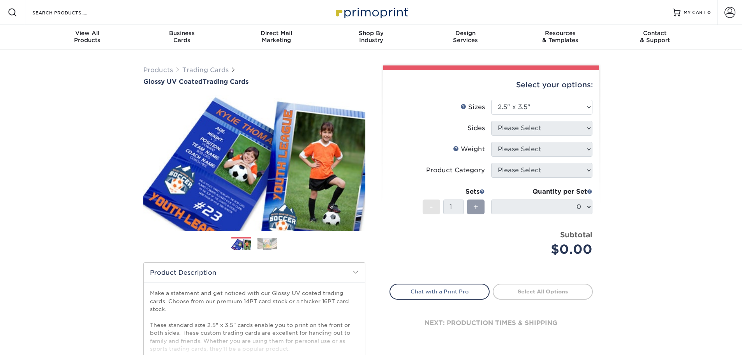
select select "2.50x3.50"
